Goal: Task Accomplishment & Management: Complete application form

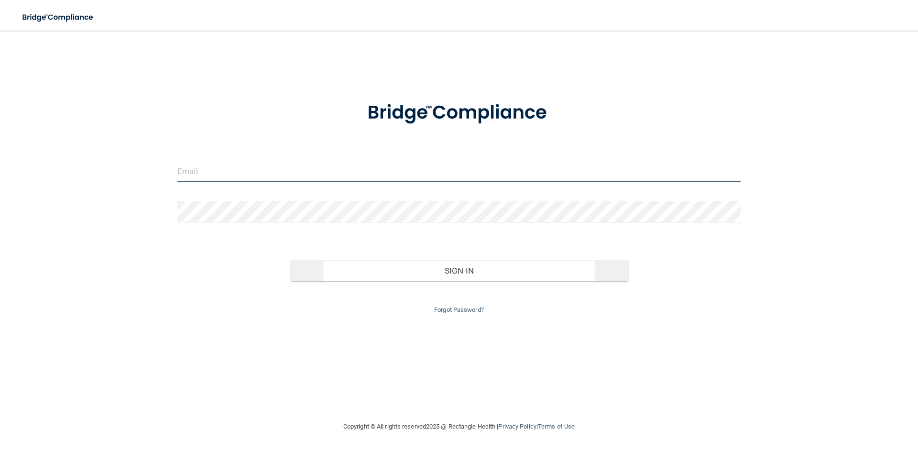
type input "[EMAIL_ADDRESS][DOMAIN_NAME]"
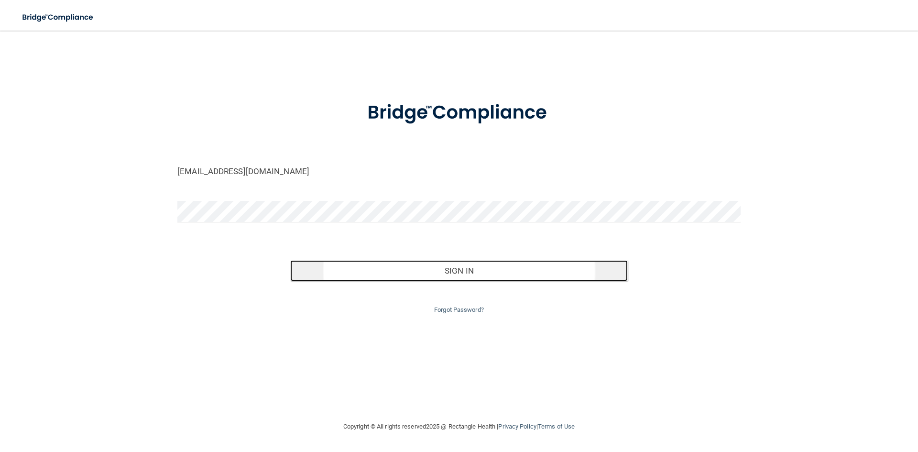
click at [400, 271] on button "Sign In" at bounding box center [459, 270] width 338 height 21
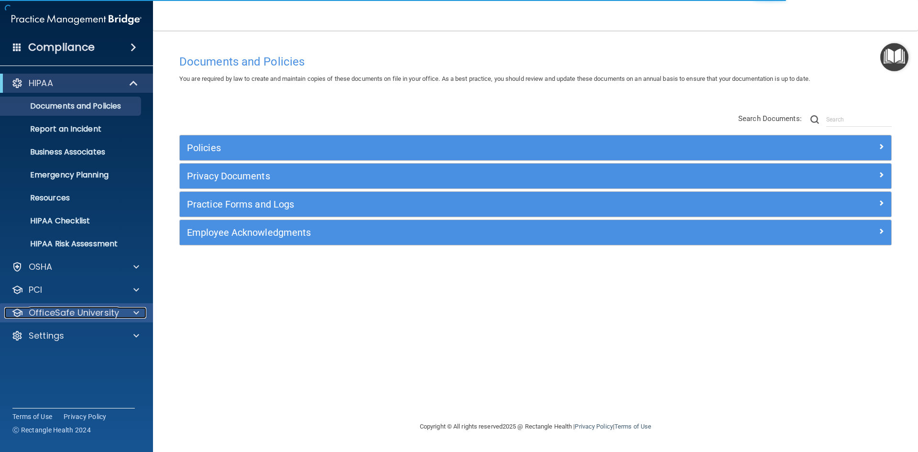
click at [97, 308] on p "OfficeSafe University" at bounding box center [74, 312] width 90 height 11
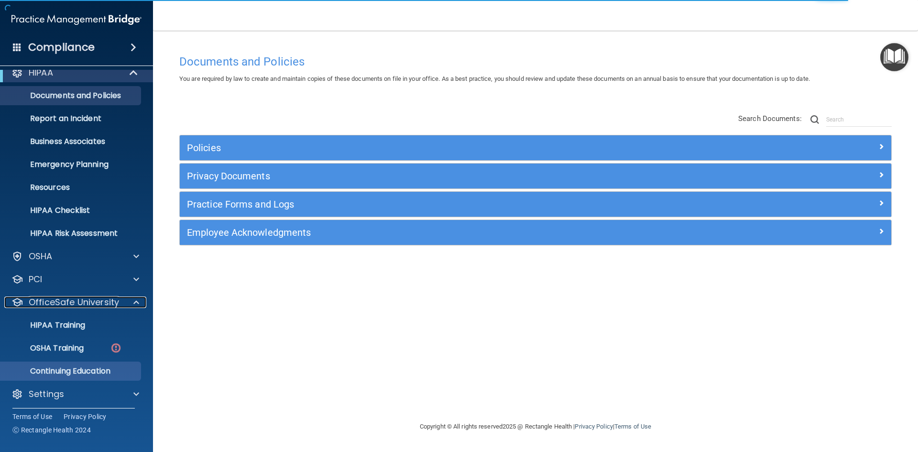
scroll to position [14, 0]
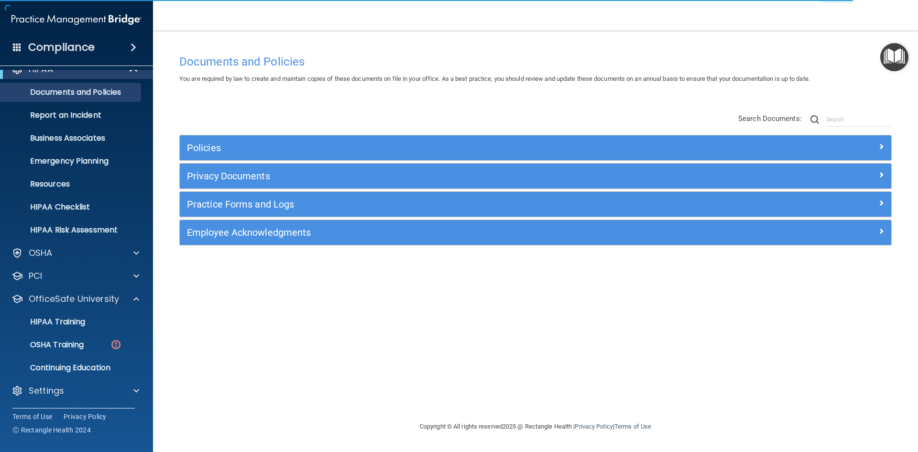
click at [77, 380] on div "HIPAA Documents and Policies Report an Incident Business Associates Emergency P…" at bounding box center [77, 232] width 154 height 352
click at [77, 387] on div "Settings" at bounding box center [63, 390] width 119 height 11
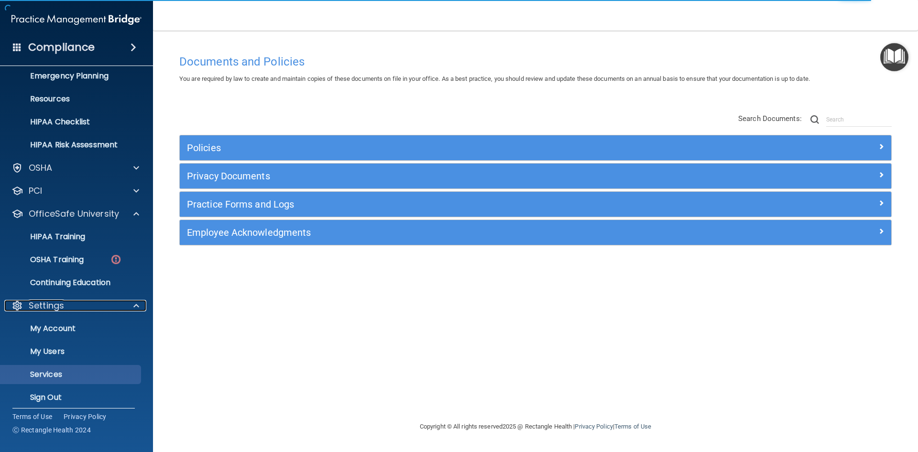
scroll to position [106, 0]
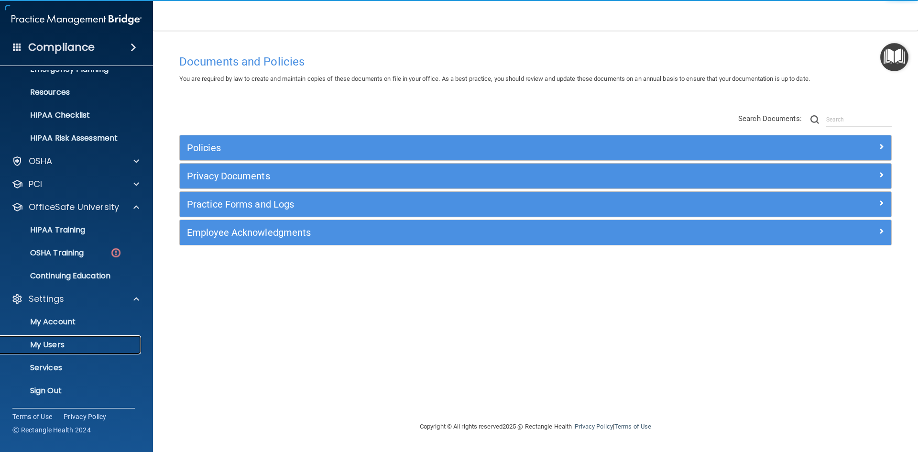
click at [62, 348] on p "My Users" at bounding box center [71, 345] width 131 height 10
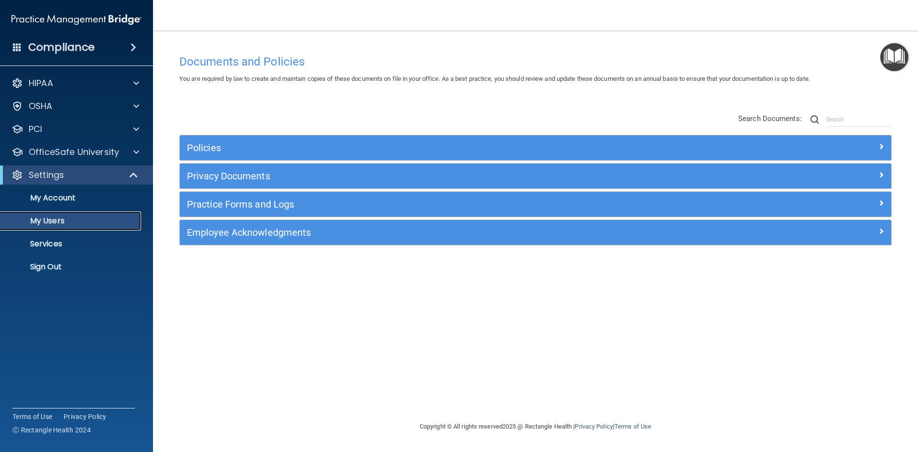
select select "20"
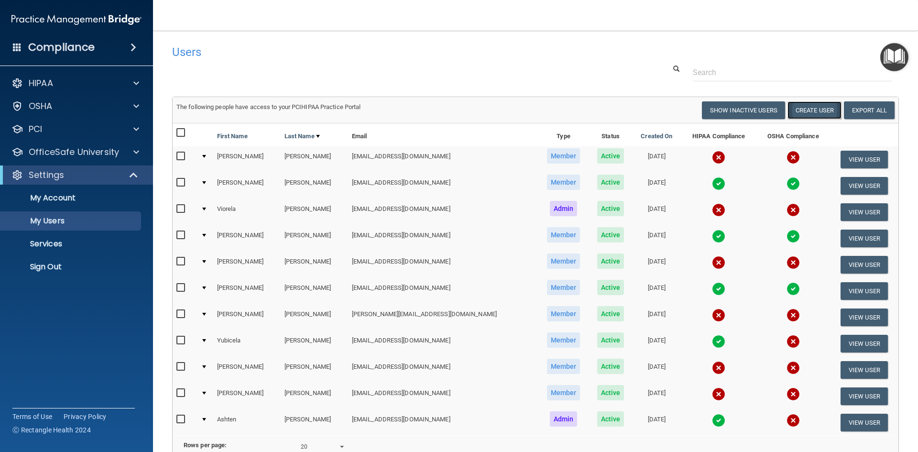
click at [797, 113] on button "Create User" at bounding box center [815, 110] width 54 height 18
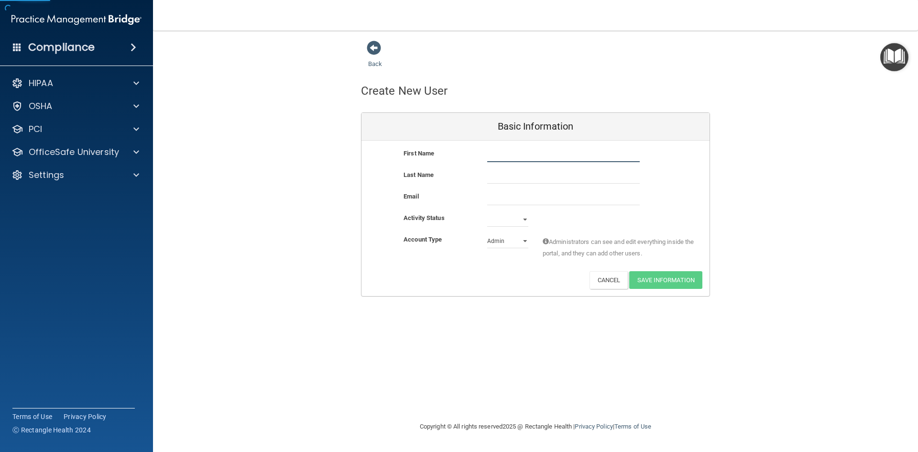
click at [542, 156] on input "text" at bounding box center [563, 155] width 153 height 14
type input "Amaris"
click at [521, 178] on input "text" at bounding box center [563, 176] width 153 height 14
type input "[PERSON_NAME]"
click at [521, 195] on input "email" at bounding box center [563, 198] width 153 height 14
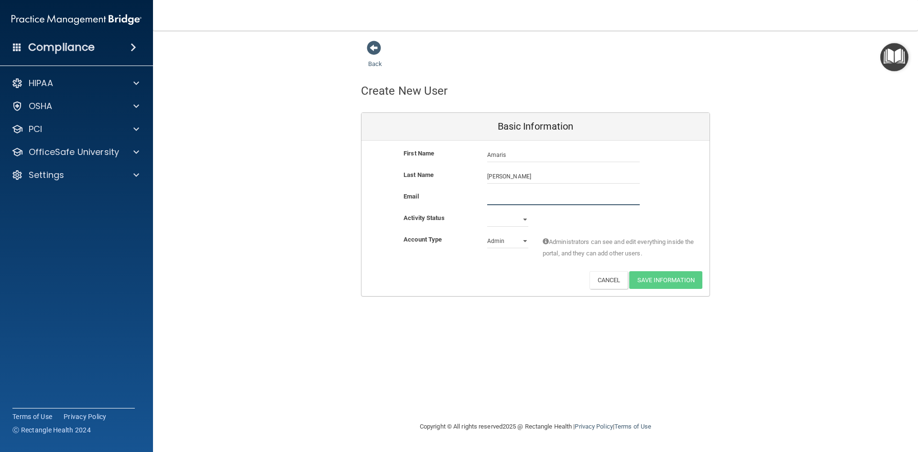
paste input "[EMAIL_ADDRESS][DOMAIN_NAME]"
type input "[EMAIL_ADDRESS][DOMAIN_NAME]"
click at [519, 217] on select "Active Inactive" at bounding box center [507, 219] width 41 height 14
select select "active"
click at [487, 212] on select "Active Inactive" at bounding box center [507, 219] width 41 height 14
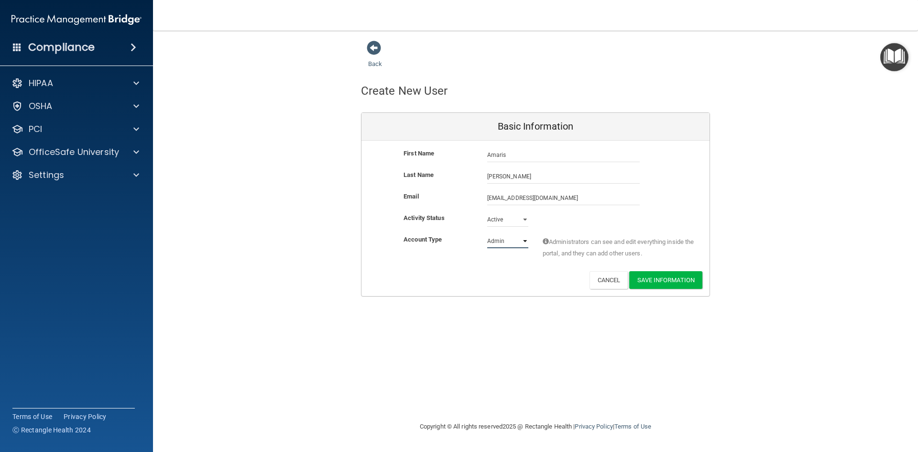
click at [505, 241] on select "Admin Member" at bounding box center [507, 241] width 41 height 14
select select "practice_member"
click at [487, 234] on select "Admin Member" at bounding box center [507, 241] width 41 height 14
click at [669, 283] on button "Save Information" at bounding box center [665, 280] width 73 height 18
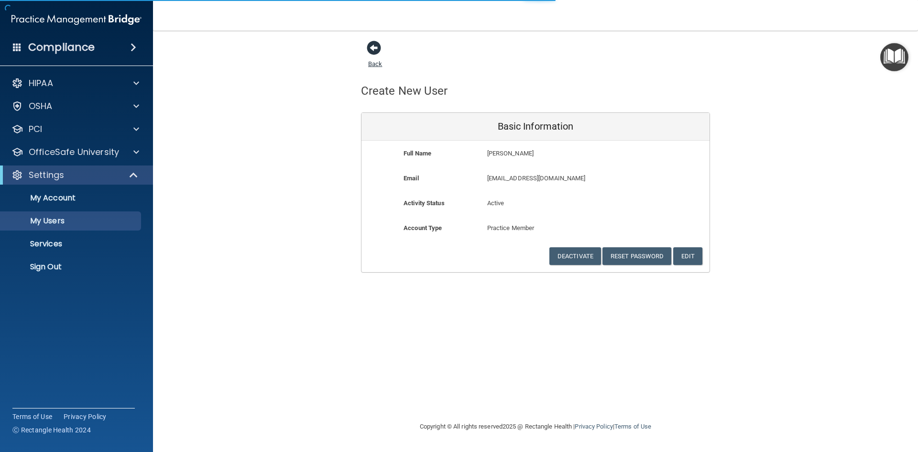
select select "20"
